Goal: Transaction & Acquisition: Purchase product/service

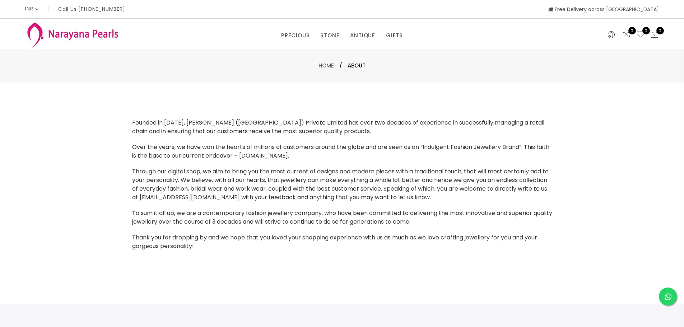
select select "INR"
click at [369, 67] on link "NECKLACE" at bounding box center [382, 68] width 61 height 11
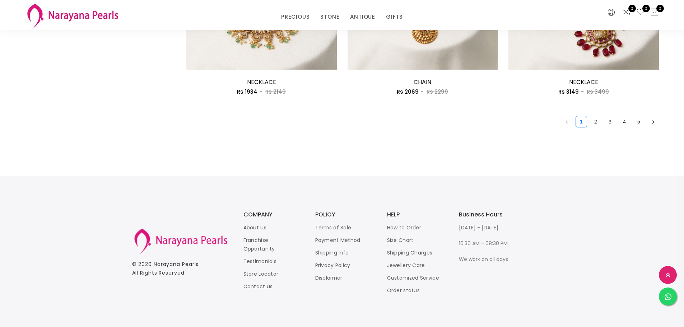
scroll to position [1310, 0]
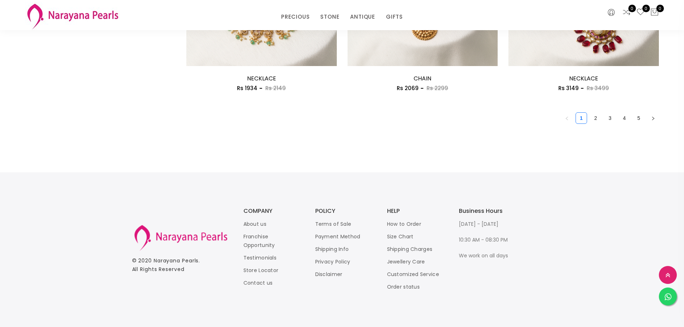
click at [596, 120] on link "2" at bounding box center [595, 118] width 11 height 11
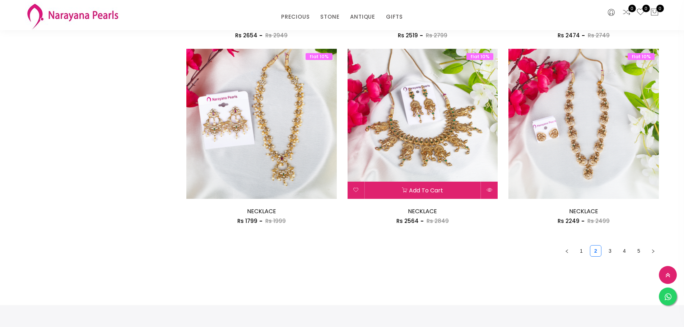
scroll to position [1292, 0]
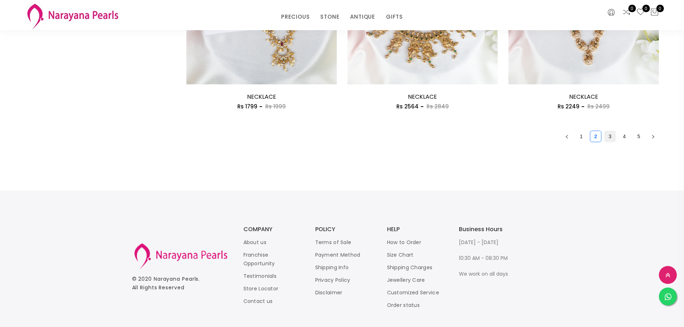
click at [610, 138] on link "3" at bounding box center [609, 136] width 11 height 11
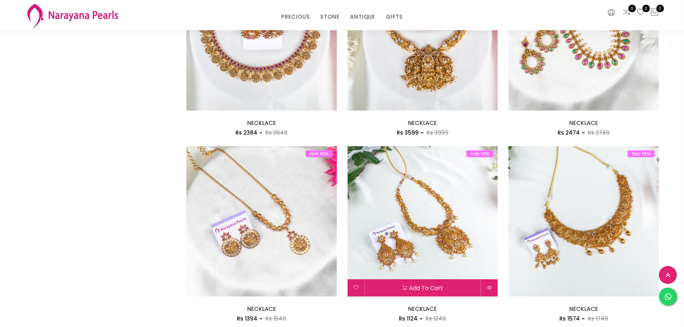
scroll to position [897, 0]
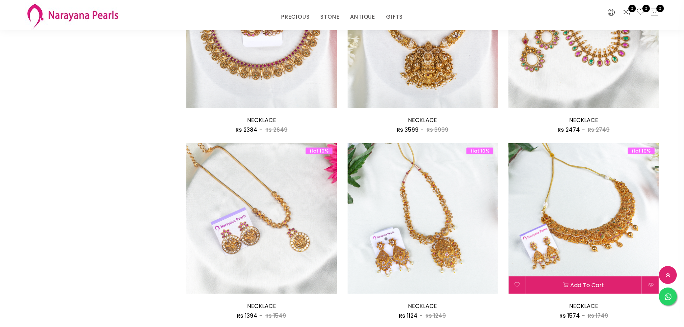
click at [601, 220] on img at bounding box center [583, 218] width 150 height 150
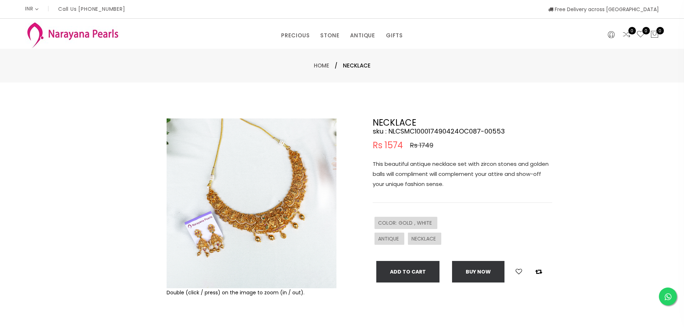
click at [257, 224] on img at bounding box center [252, 203] width 170 height 170
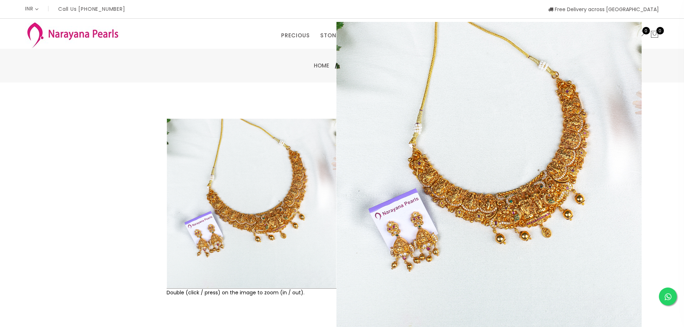
click at [13, 221] on div "Double (click / press) on the image to zoom (in / out). NECKLACE sku : NLCSMC10…" at bounding box center [342, 232] width 684 height 298
click at [233, 177] on img at bounding box center [252, 203] width 170 height 170
click at [262, 202] on img at bounding box center [252, 203] width 170 height 170
click at [262, 201] on img at bounding box center [252, 203] width 170 height 170
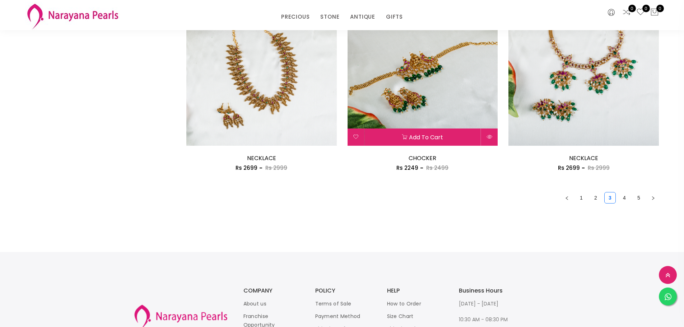
scroll to position [1233, 0]
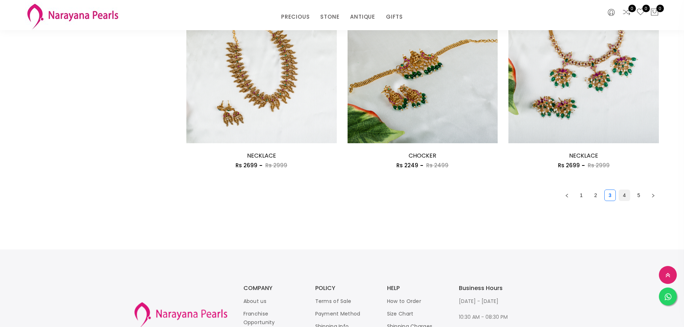
click at [623, 196] on link "4" at bounding box center [624, 195] width 11 height 11
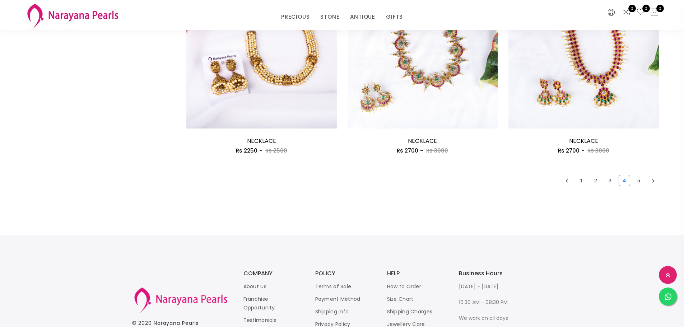
scroll to position [1256, 0]
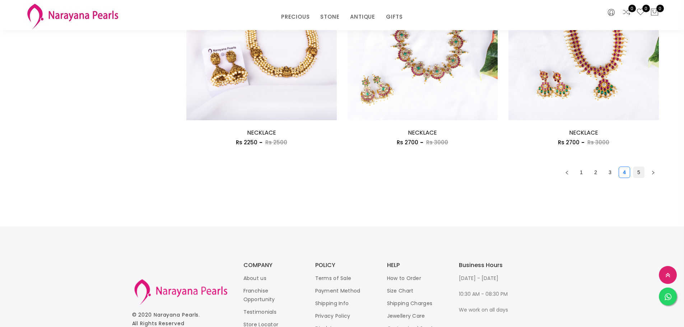
click at [639, 172] on link "5" at bounding box center [638, 172] width 11 height 11
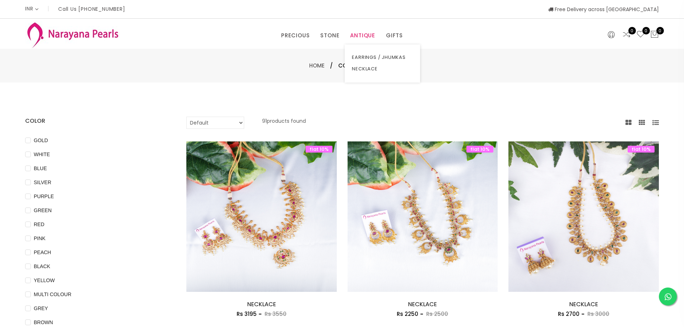
click at [360, 35] on link "ANTIQUE" at bounding box center [362, 35] width 25 height 11
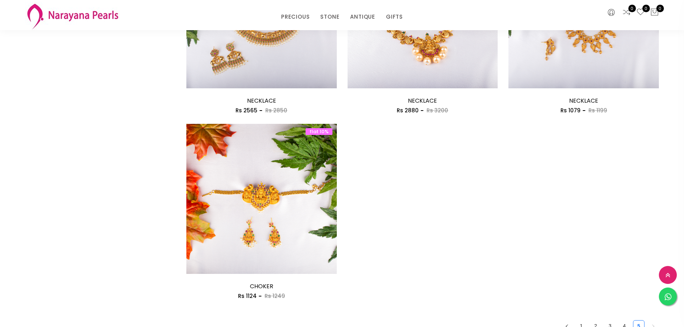
scroll to position [502, 0]
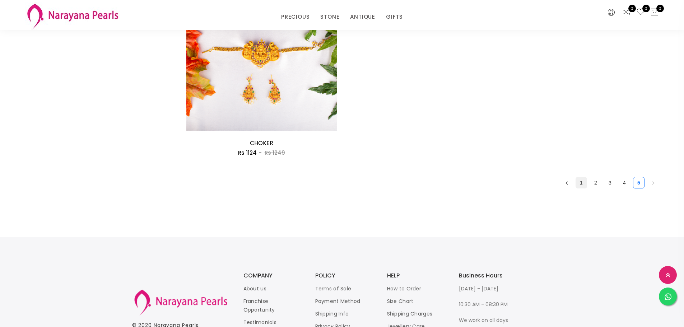
click at [580, 183] on link "1" at bounding box center [581, 182] width 11 height 11
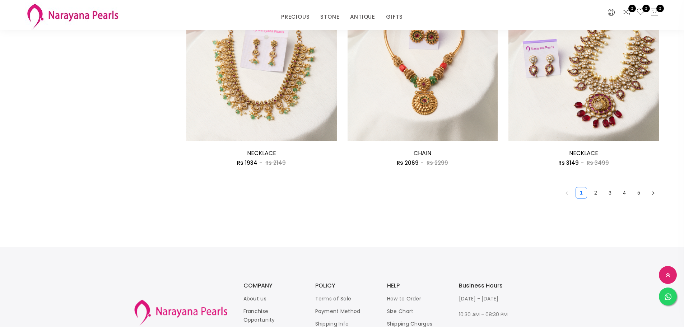
scroll to position [1292, 0]
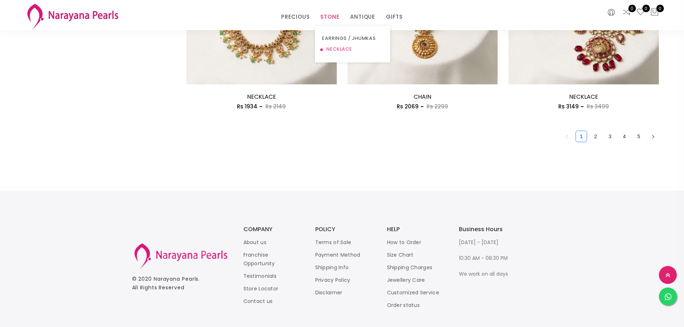
click at [333, 48] on link "NECKLACE" at bounding box center [352, 49] width 61 height 11
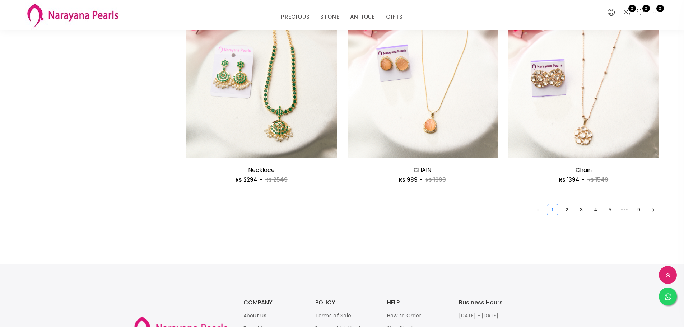
scroll to position [1220, 0]
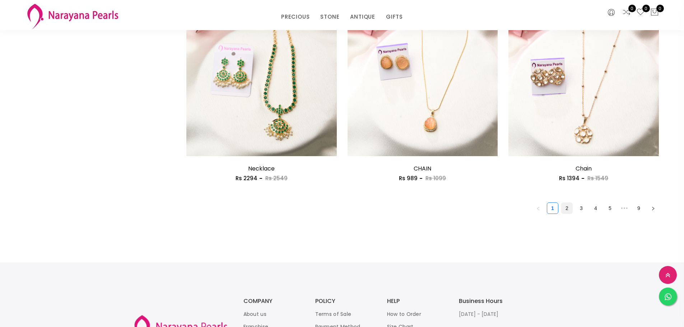
click at [566, 211] on link "2" at bounding box center [566, 208] width 11 height 11
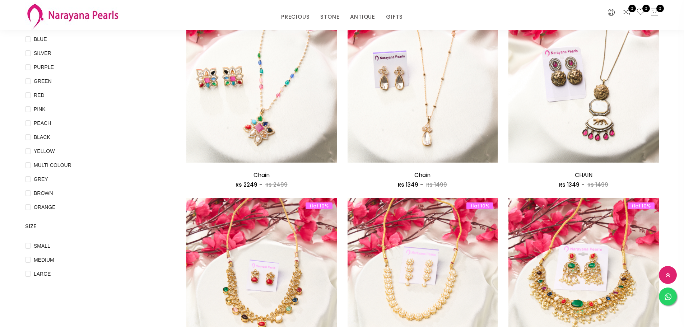
scroll to position [179, 0]
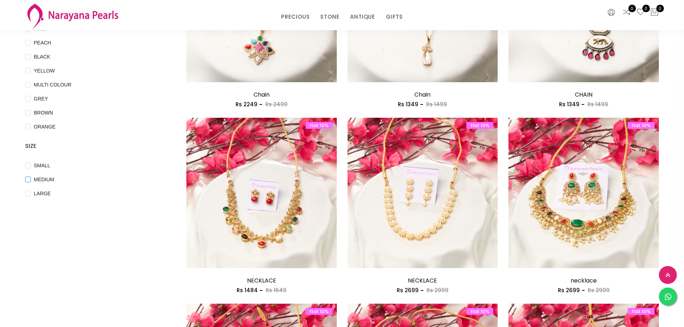
click at [28, 180] on input "MEDIUM" at bounding box center [28, 185] width 6 height 16
checkbox input "true"
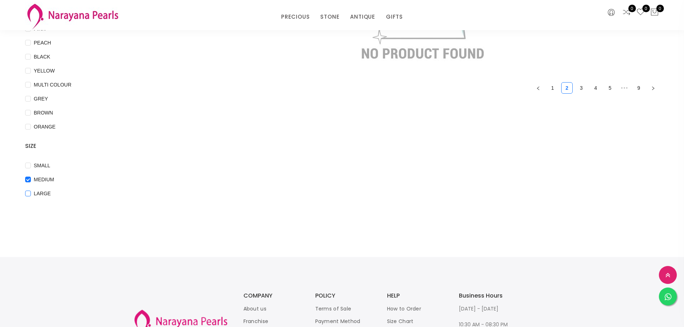
click at [28, 192] on input "LARGE" at bounding box center [28, 199] width 6 height 16
checkbox input "true"
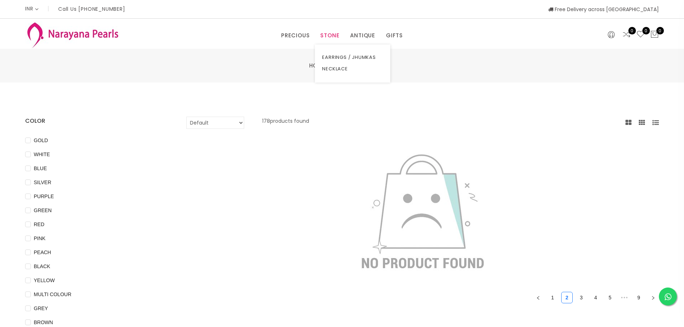
click at [336, 37] on link "STONE" at bounding box center [329, 35] width 19 height 11
click at [359, 35] on link "ANTIQUE" at bounding box center [362, 35] width 25 height 11
click at [363, 68] on link "NECKLACE" at bounding box center [382, 68] width 61 height 11
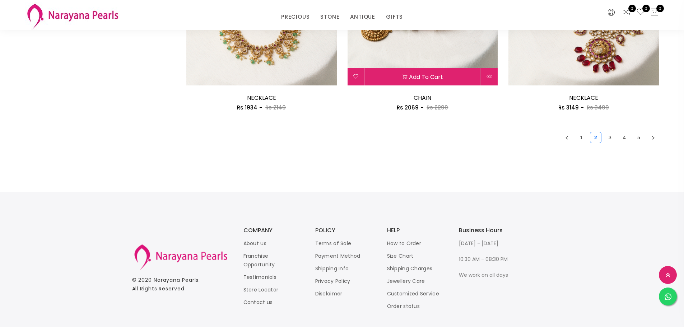
scroll to position [1292, 0]
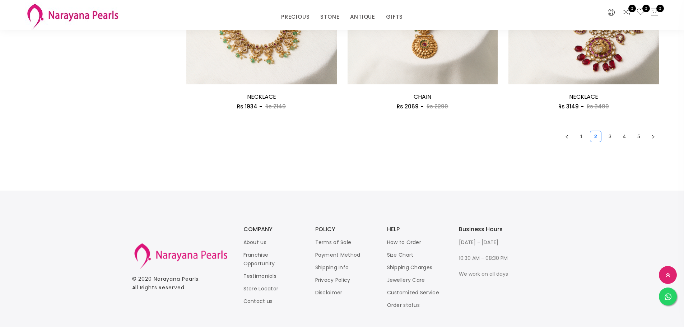
click at [609, 137] on link "3" at bounding box center [609, 136] width 11 height 11
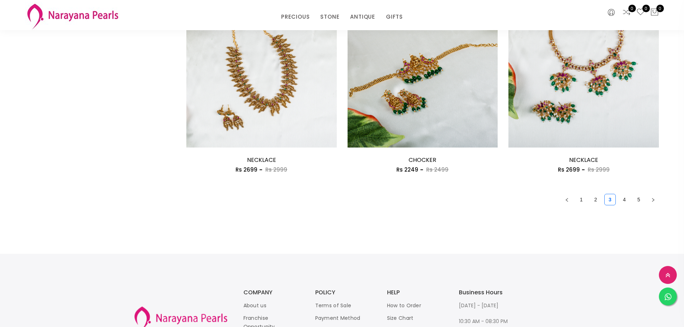
scroll to position [1256, 0]
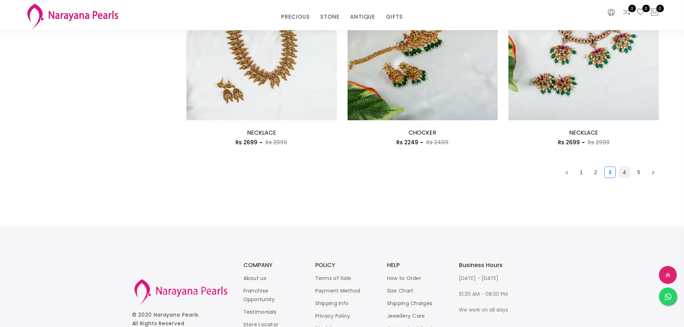
click at [622, 174] on link "4" at bounding box center [624, 172] width 11 height 11
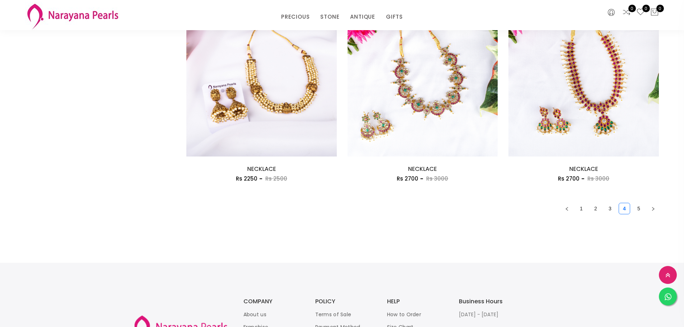
scroll to position [1220, 0]
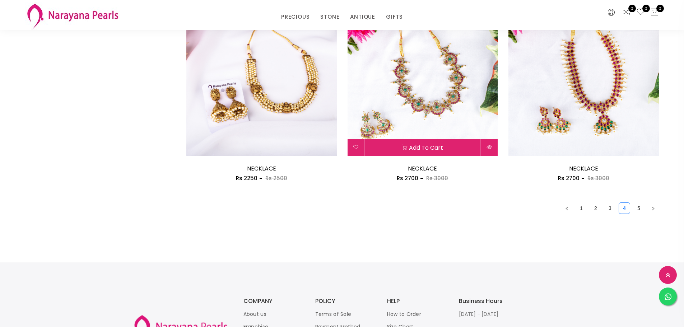
click at [469, 108] on img at bounding box center [422, 81] width 150 height 150
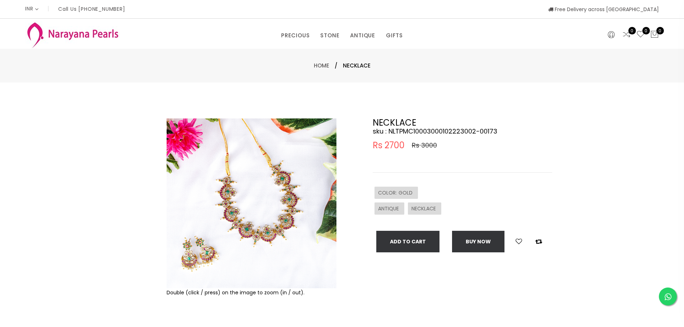
click at [239, 206] on img at bounding box center [252, 203] width 170 height 170
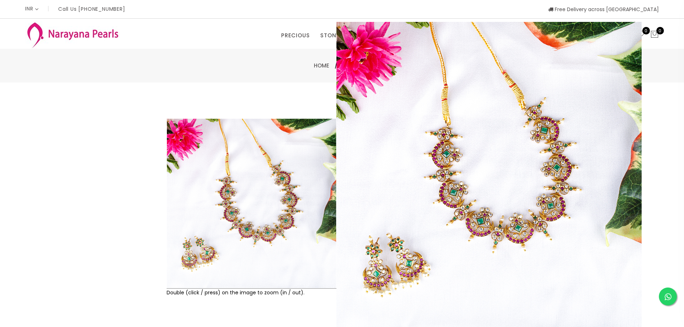
click at [133, 206] on div at bounding box center [147, 231] width 31 height 226
